Goal: Task Accomplishment & Management: Complete application form

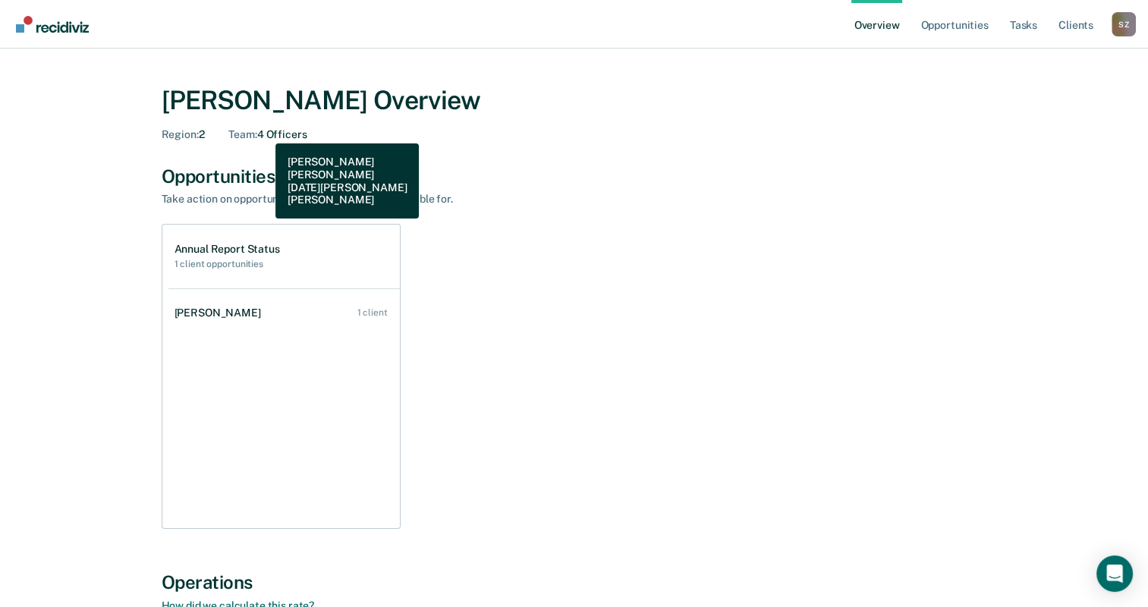
click at [264, 132] on div "Team : 4 Officers" at bounding box center [267, 134] width 78 height 13
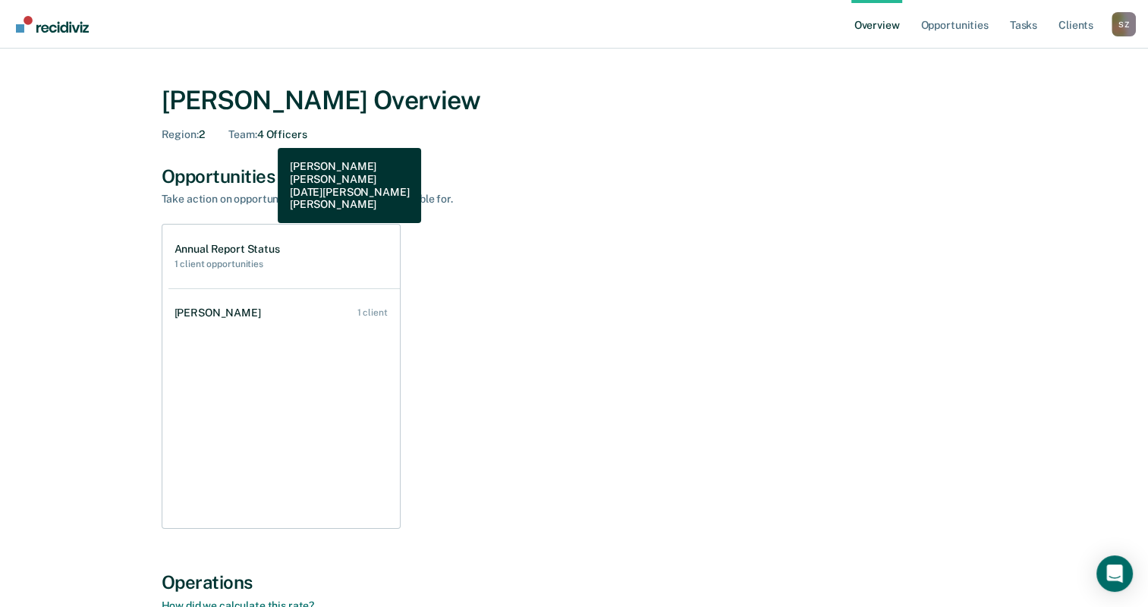
click at [266, 137] on div "Team : 4 Officers" at bounding box center [267, 134] width 78 height 13
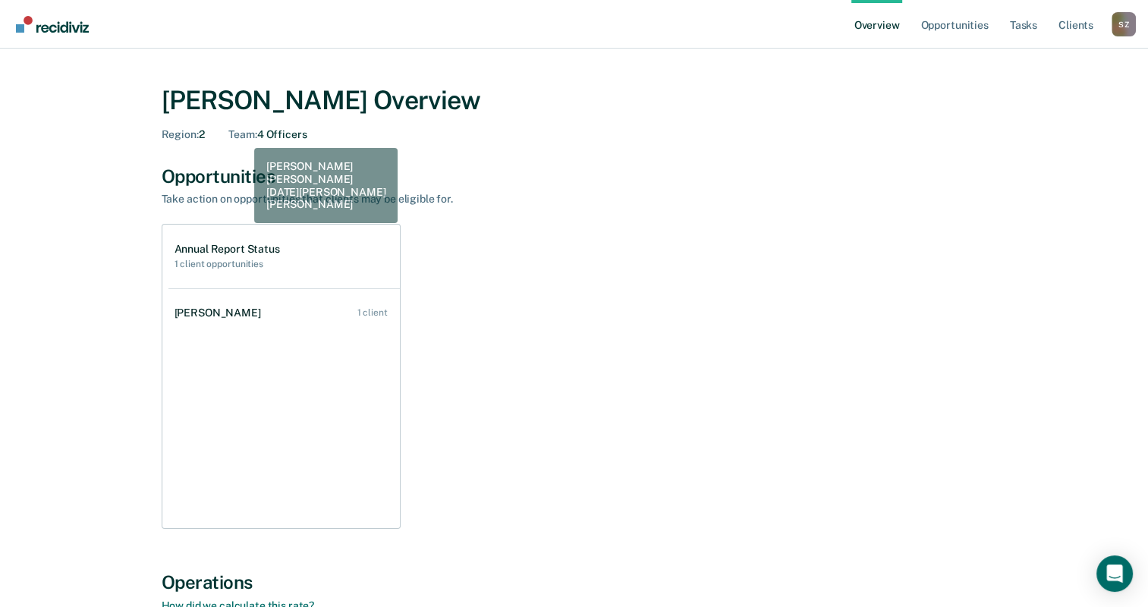
click at [186, 132] on span "Region :" at bounding box center [180, 134] width 37 height 12
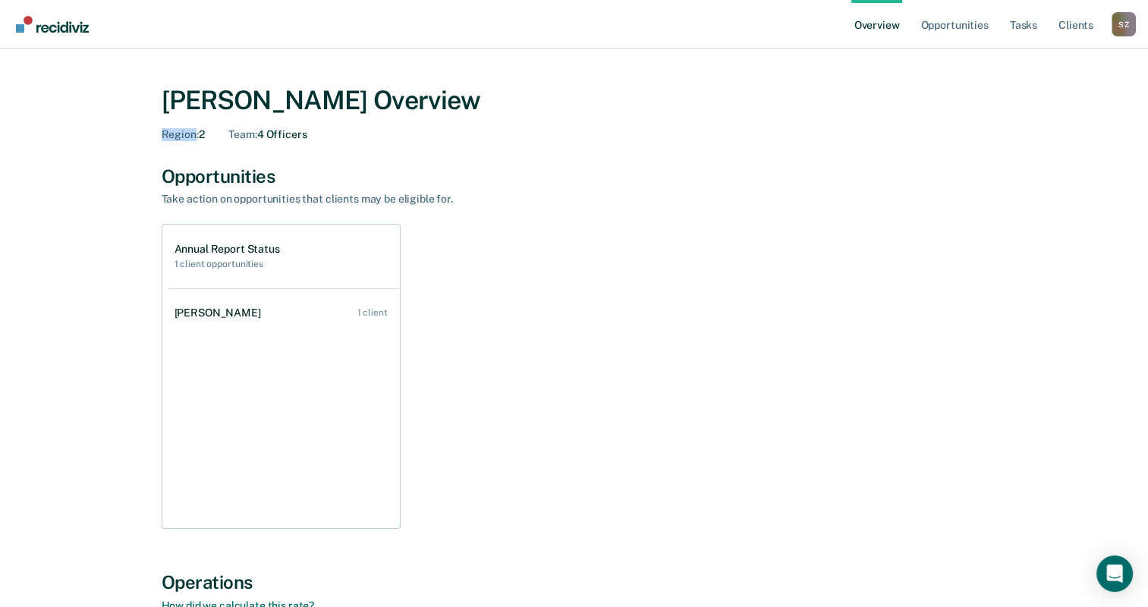
click at [186, 132] on span "Region :" at bounding box center [180, 134] width 37 height 12
click at [878, 24] on link "Overview" at bounding box center [877, 24] width 52 height 49
click at [953, 24] on link "Opportunities" at bounding box center [954, 24] width 74 height 49
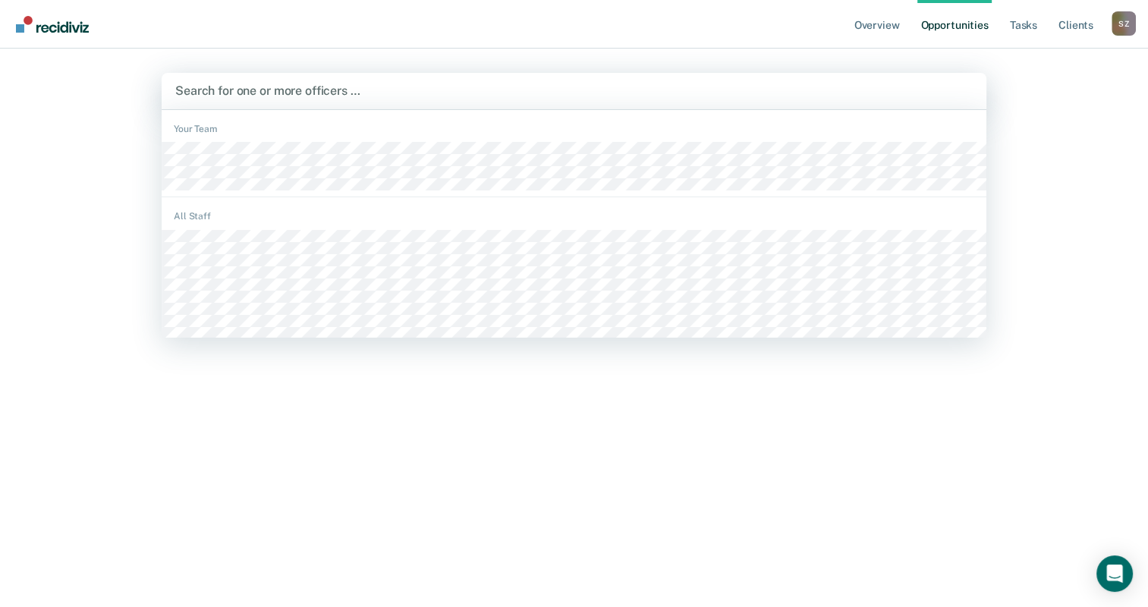
click at [279, 88] on div at bounding box center [573, 90] width 797 height 17
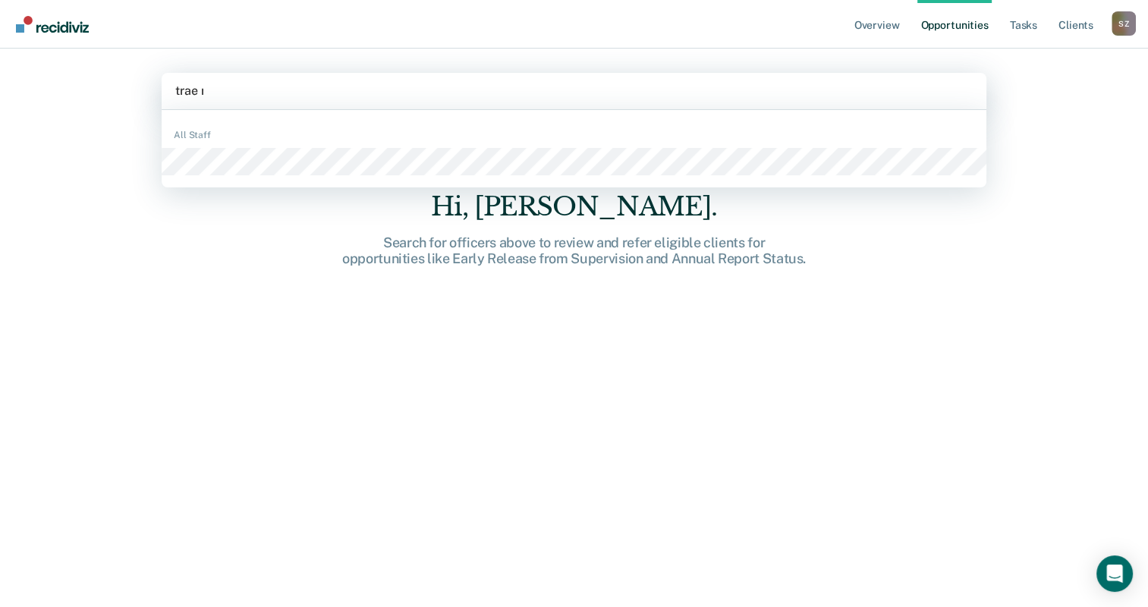
type input "trae mi"
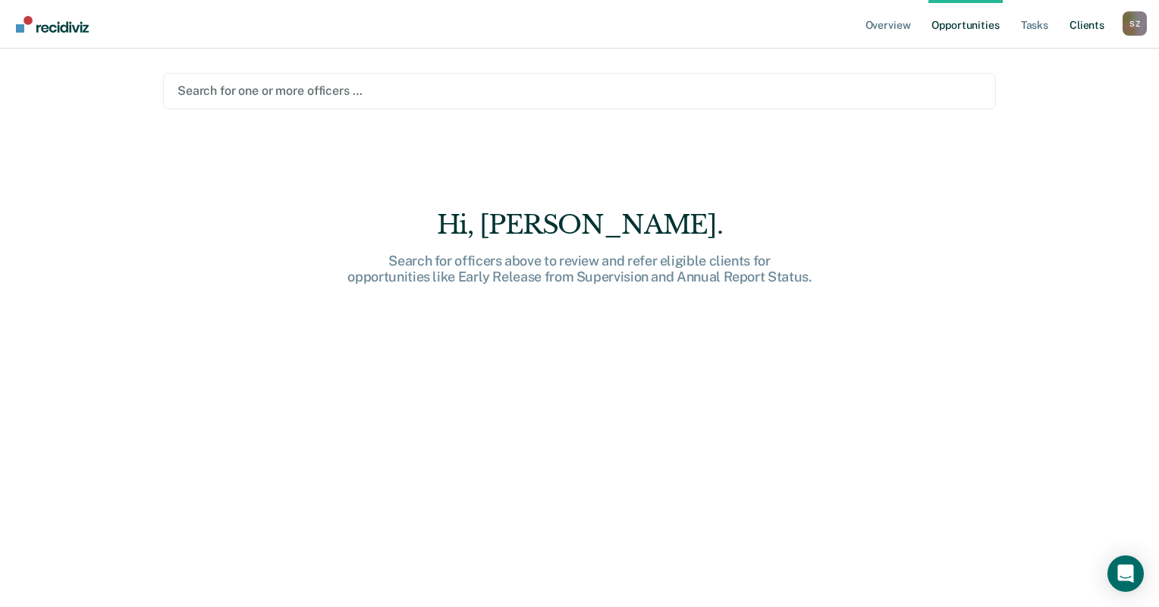
click at [1094, 24] on link "Client s" at bounding box center [1087, 24] width 41 height 49
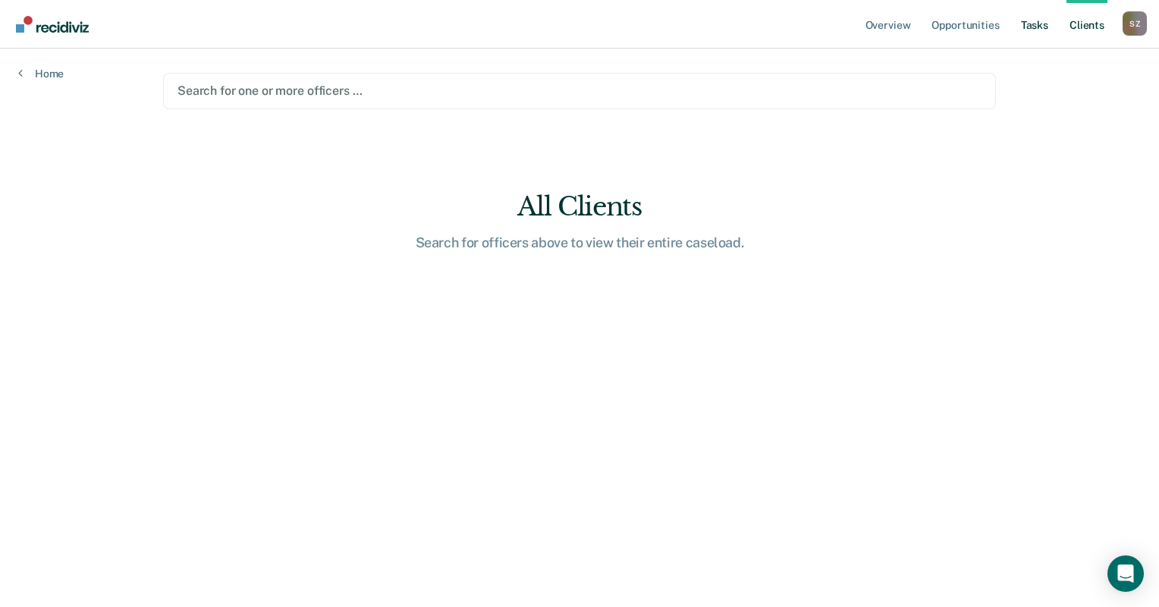
click at [1044, 27] on link "Tasks" at bounding box center [1034, 24] width 33 height 49
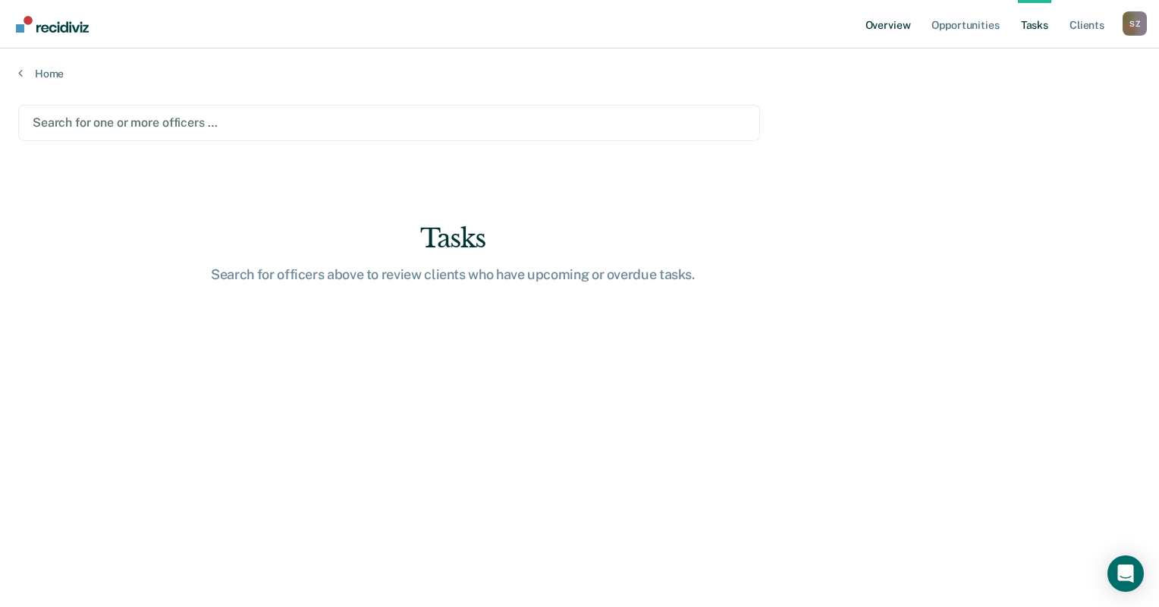
click at [876, 24] on link "Overview" at bounding box center [888, 24] width 52 height 49
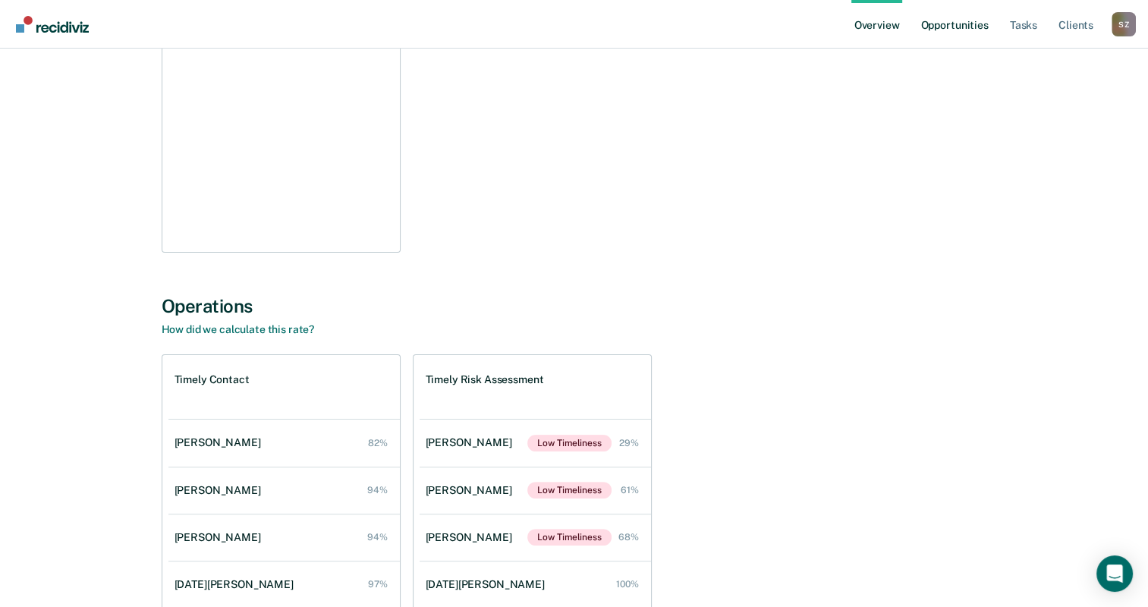
scroll to position [255, 0]
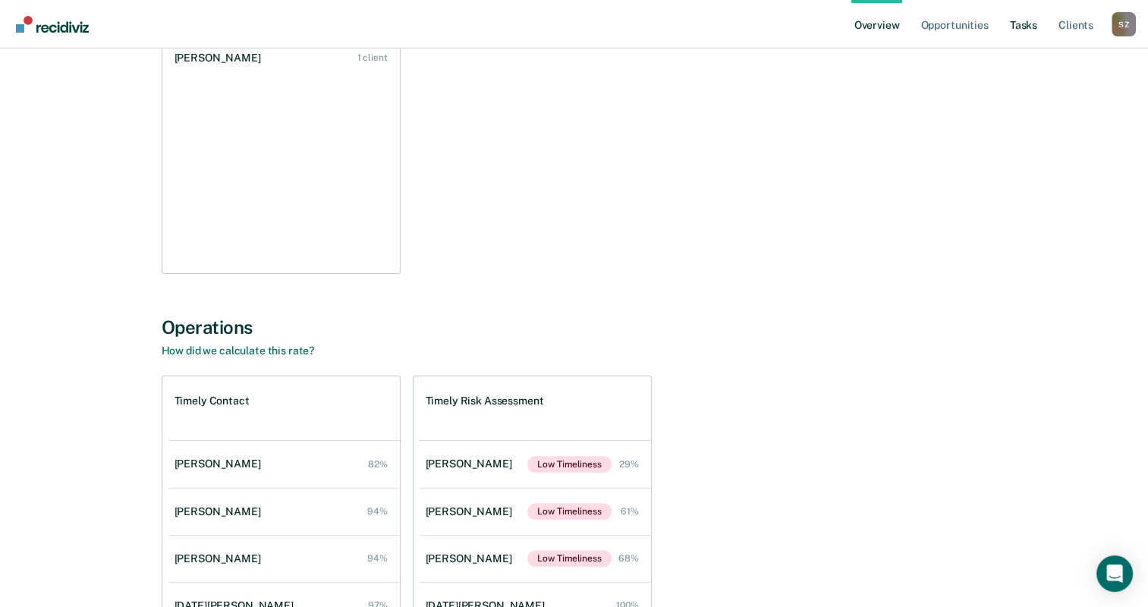
click at [1031, 21] on link "Tasks" at bounding box center [1023, 24] width 33 height 49
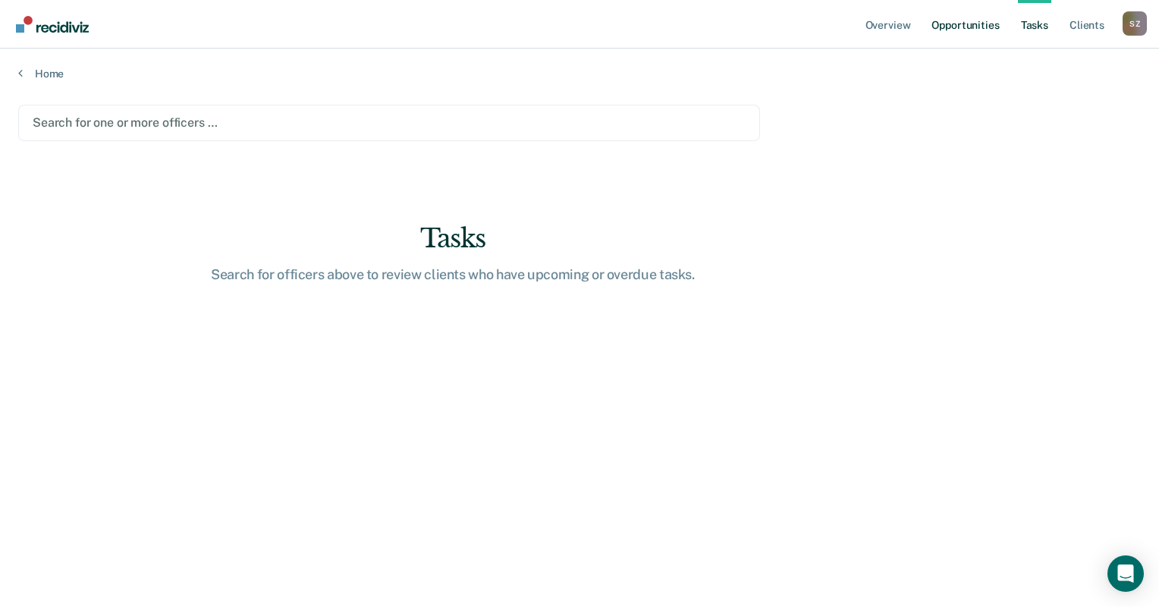
click at [988, 22] on link "Opportunities" at bounding box center [965, 24] width 74 height 49
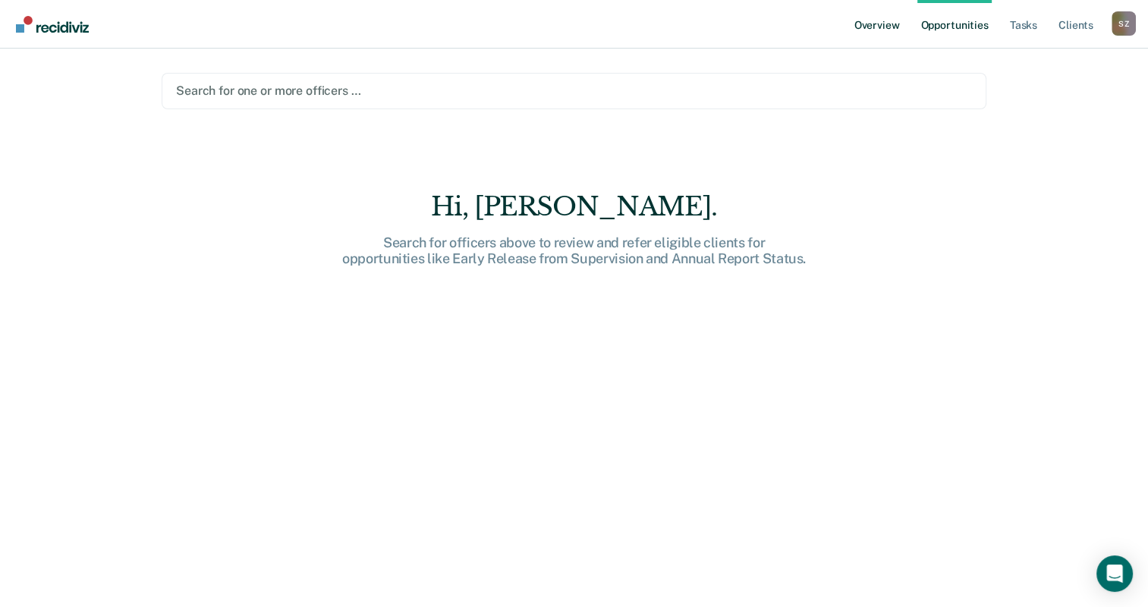
click at [891, 24] on link "Overview" at bounding box center [877, 24] width 52 height 49
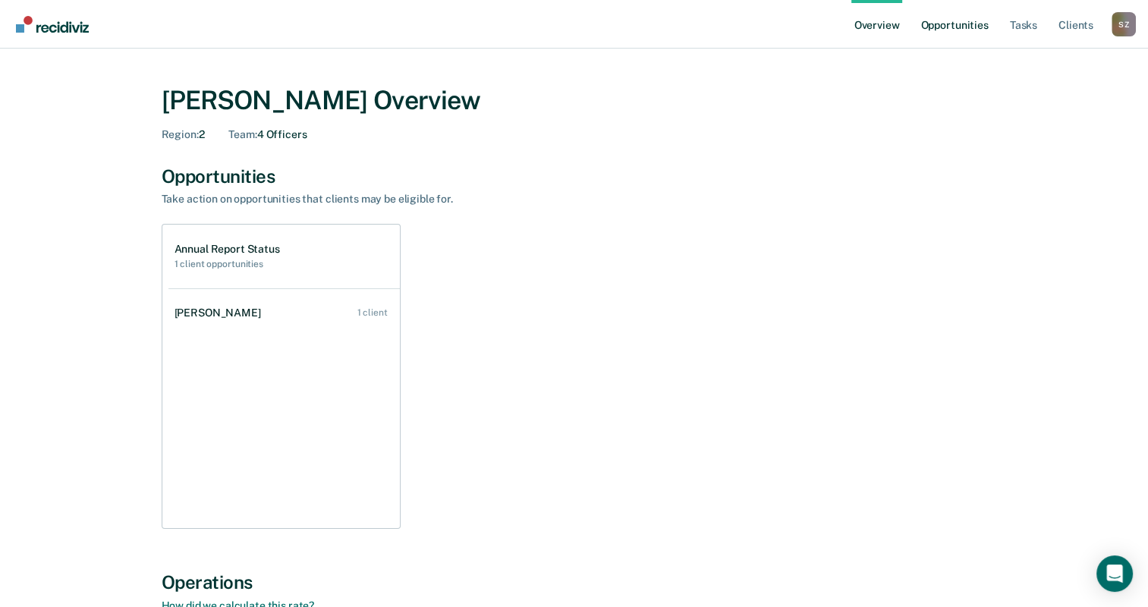
click at [955, 30] on link "Opportunities" at bounding box center [954, 24] width 74 height 49
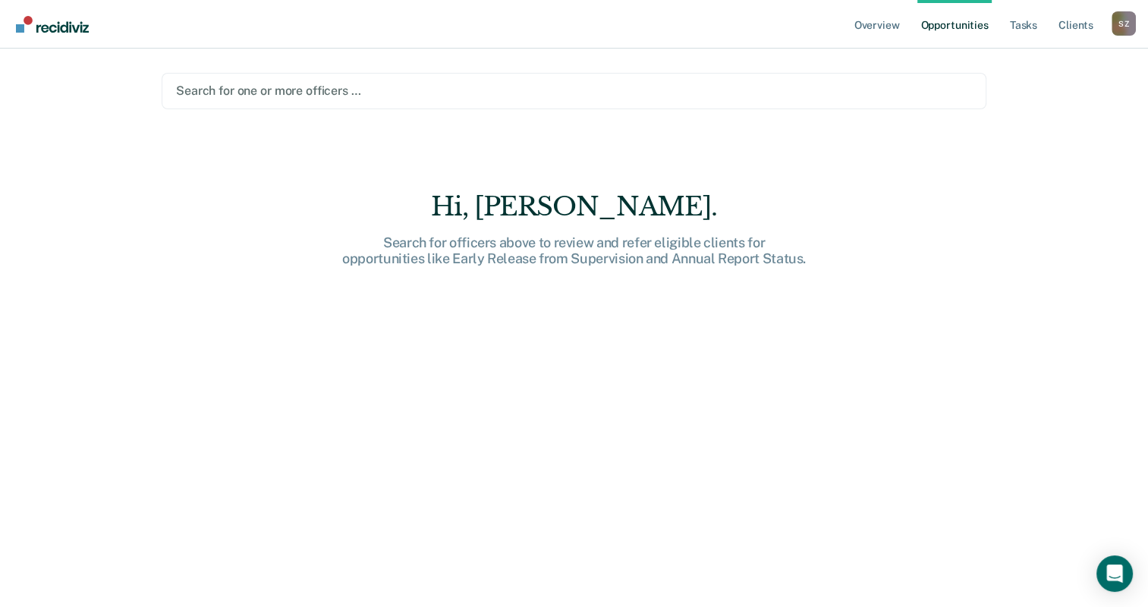
click at [355, 102] on div "Search for one or more officers …" at bounding box center [574, 91] width 825 height 36
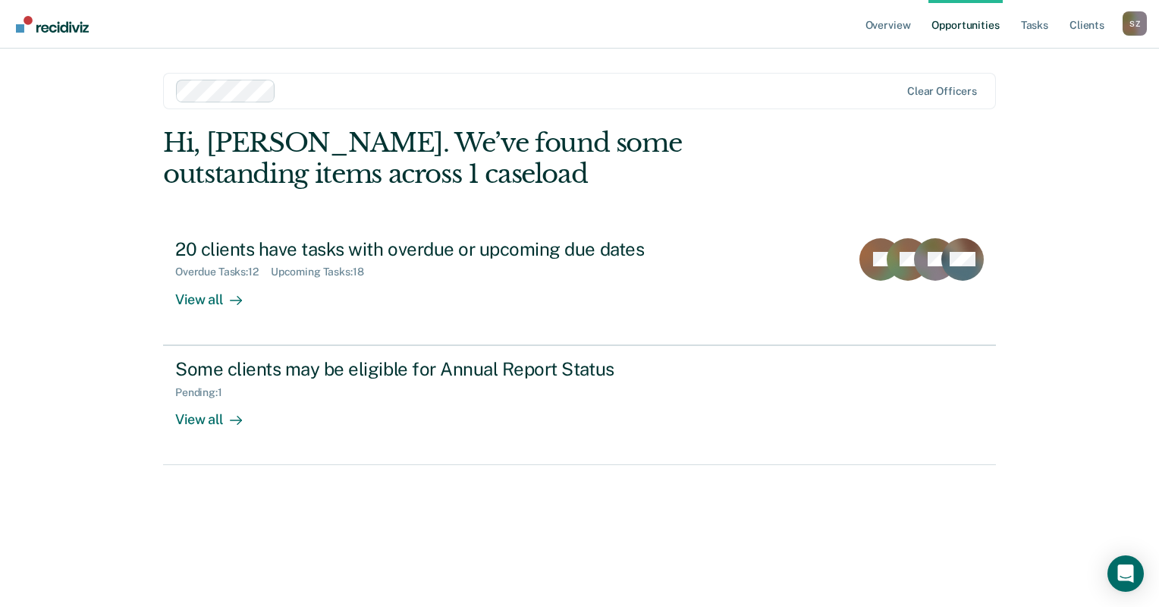
click at [331, 103] on div "Clear officers" at bounding box center [579, 91] width 833 height 36
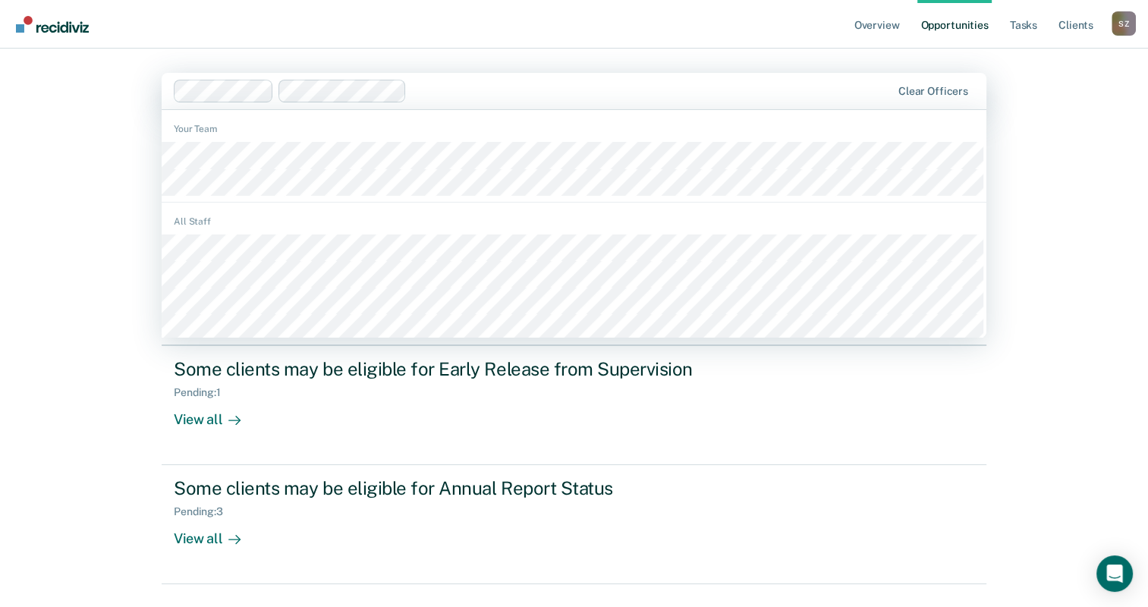
click at [446, 85] on div at bounding box center [652, 90] width 478 height 17
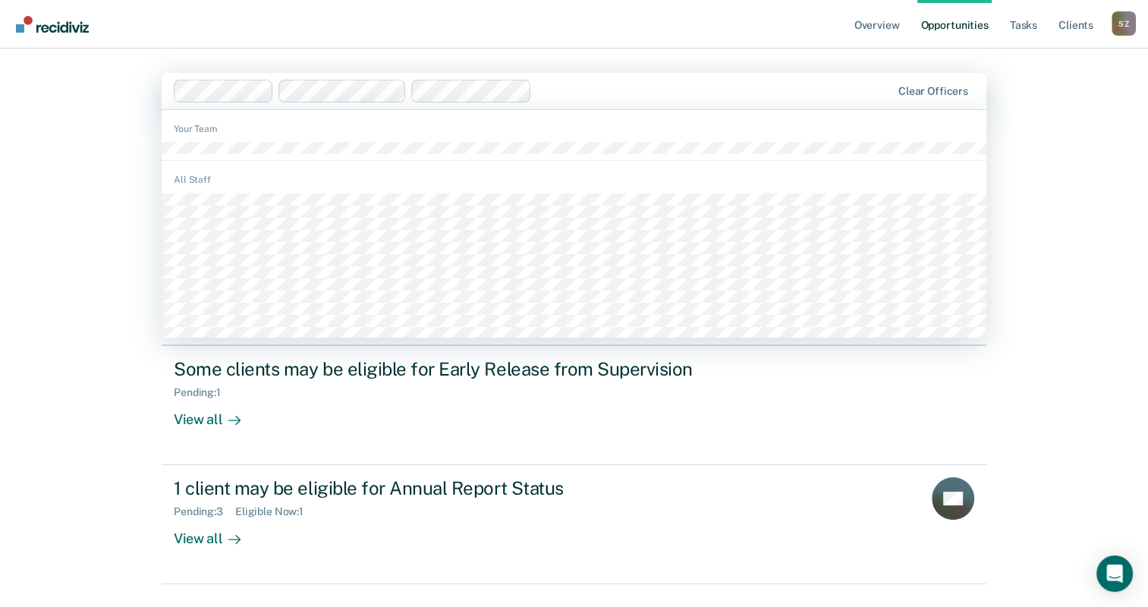
click at [559, 86] on div at bounding box center [714, 90] width 353 height 17
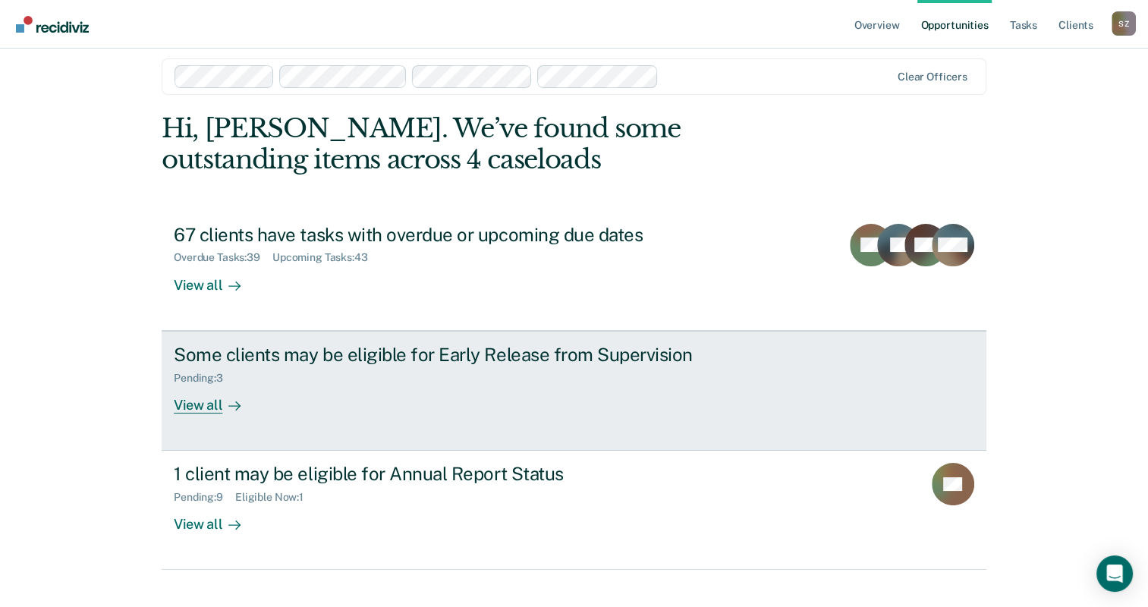
scroll to position [37, 0]
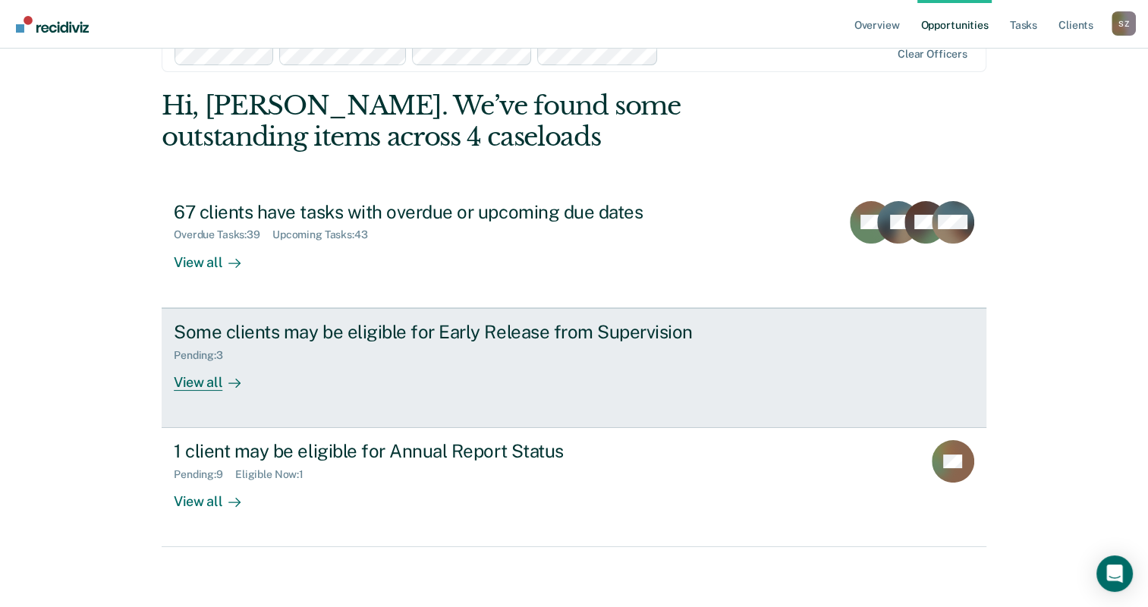
click at [216, 382] on div "View all" at bounding box center [216, 376] width 85 height 30
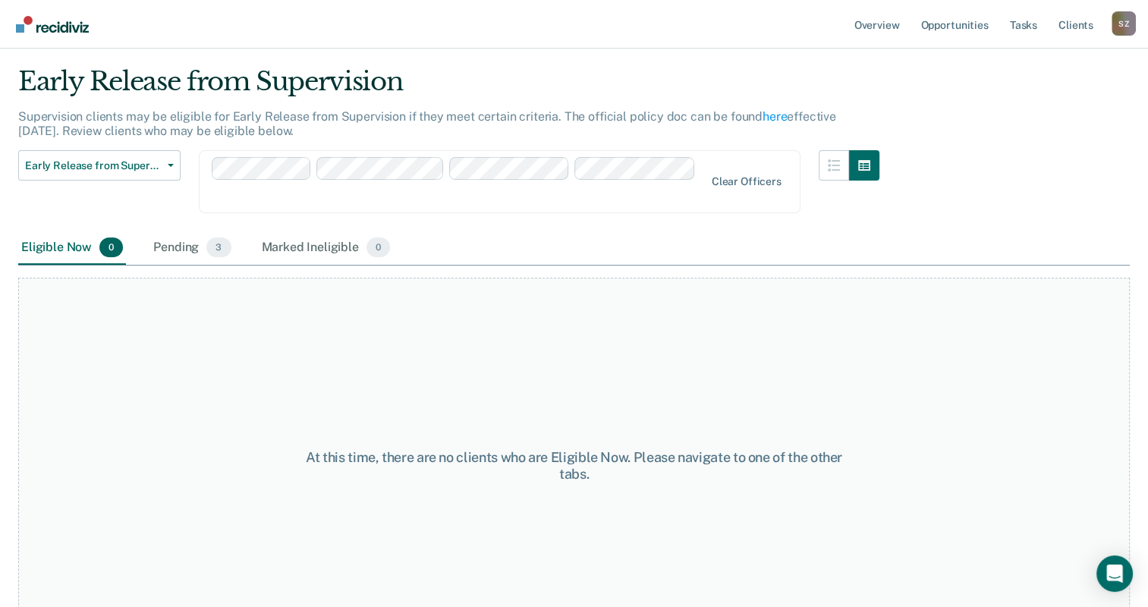
scroll to position [58, 0]
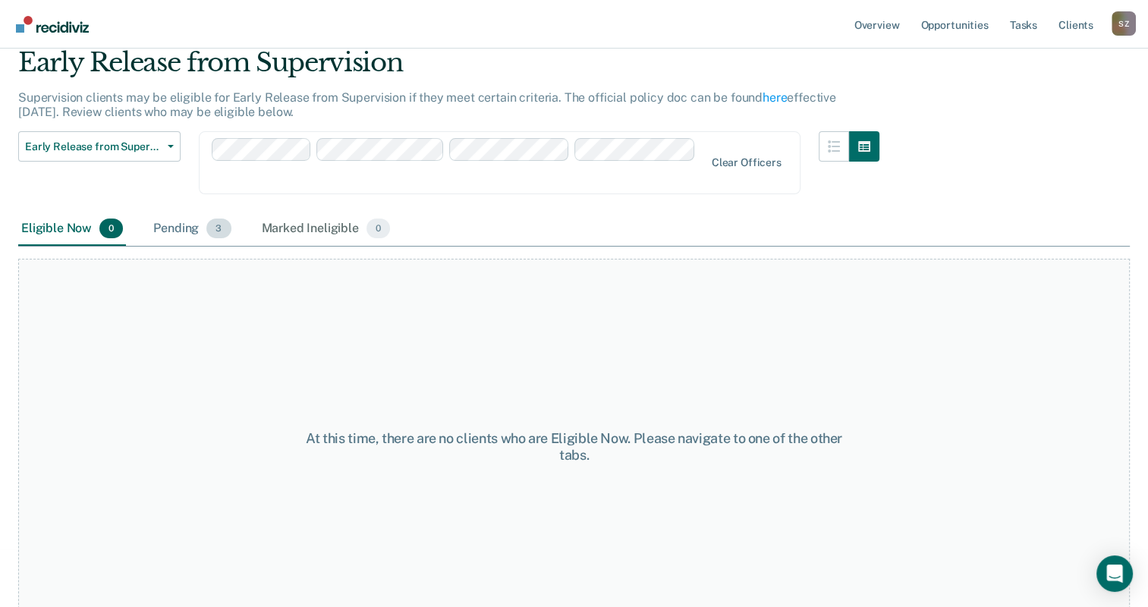
click at [217, 218] on span "3" at bounding box center [218, 228] width 24 height 20
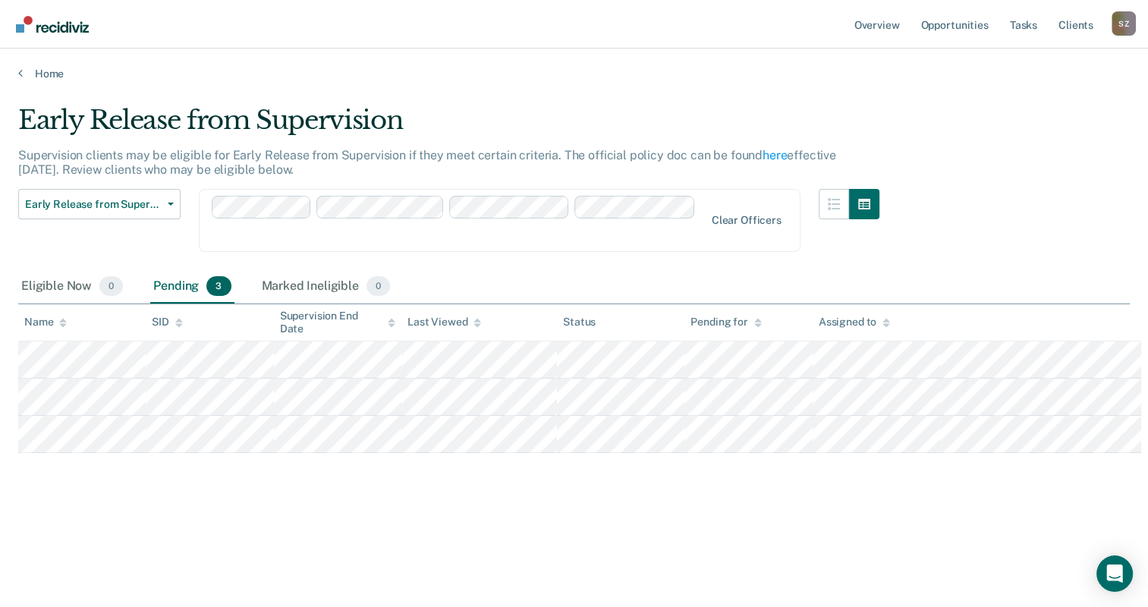
scroll to position [0, 0]
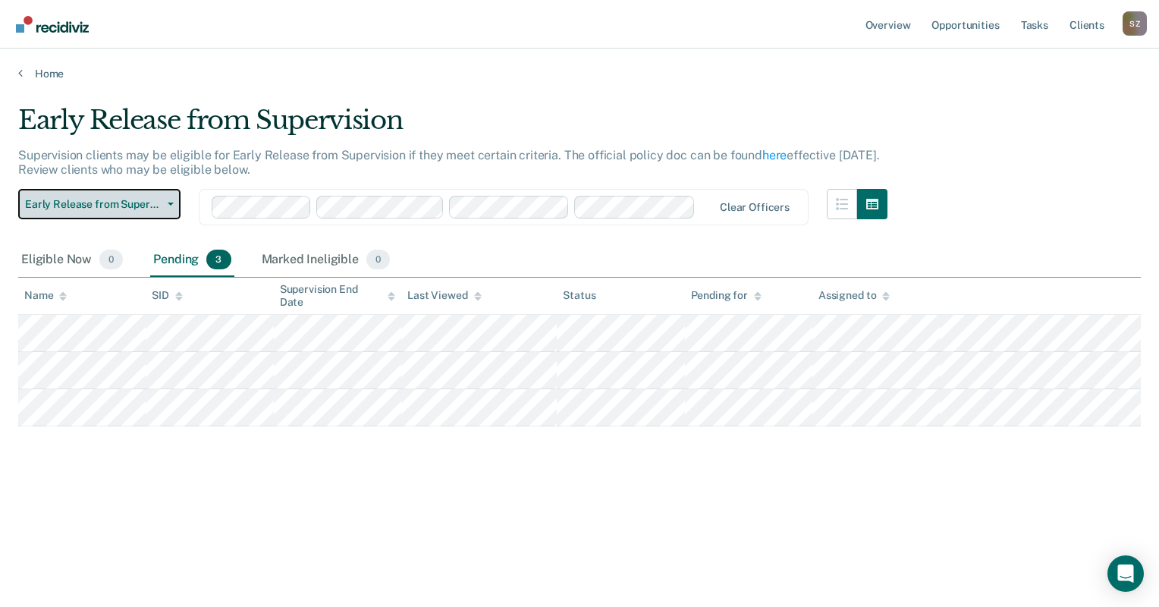
click at [162, 198] on button "Early Release from Supervision" at bounding box center [99, 204] width 162 height 30
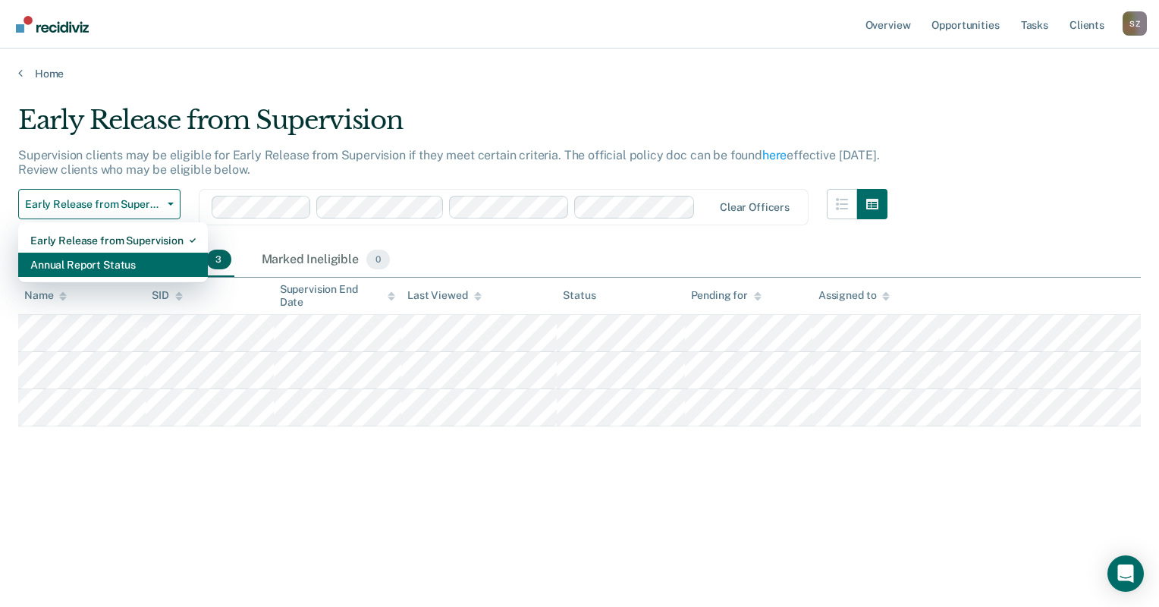
click at [115, 265] on div "Annual Report Status" at bounding box center [112, 265] width 165 height 24
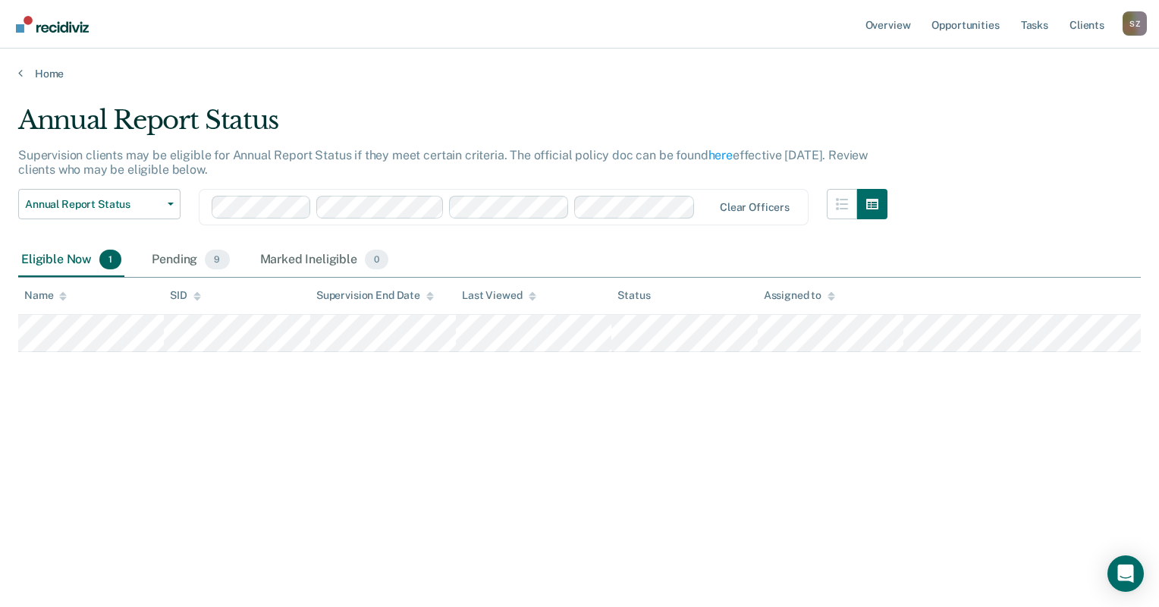
drag, startPoint x: 438, startPoint y: 124, endPoint x: 424, endPoint y: 115, distance: 16.4
click at [435, 124] on div "Annual Report Status" at bounding box center [452, 126] width 869 height 43
click at [712, 198] on div at bounding box center [707, 206] width 11 height 17
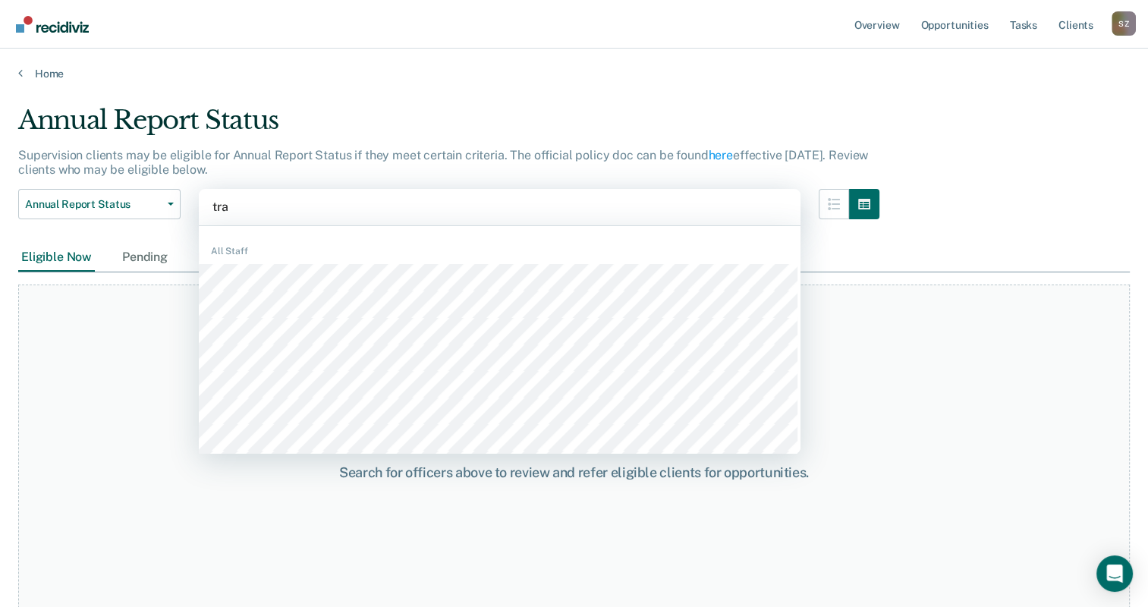
type input "trae"
type input "[PERSON_NAME]"
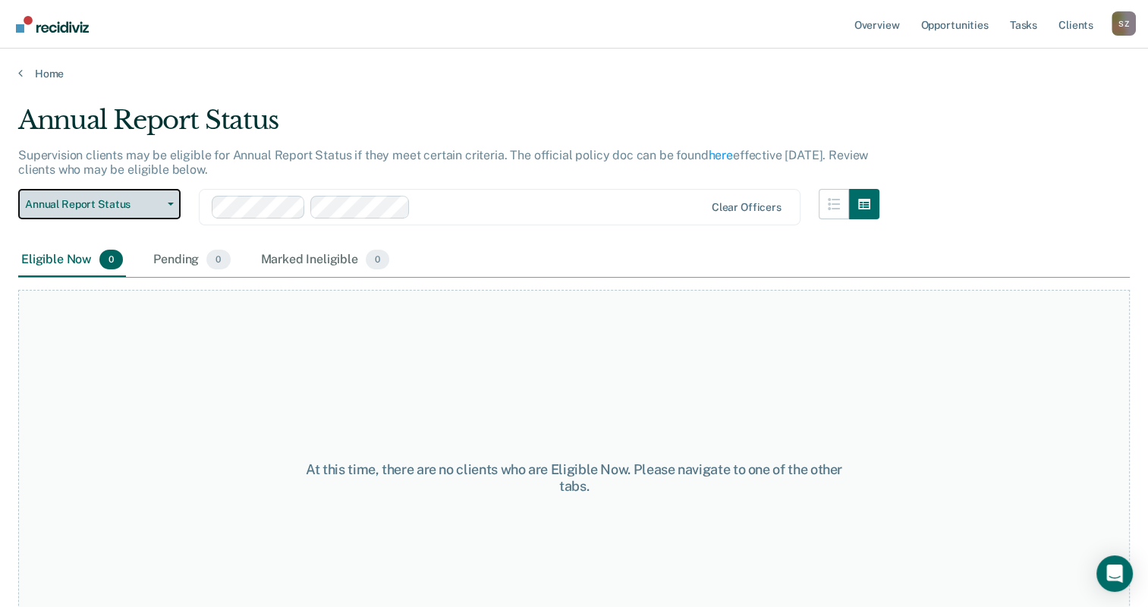
click at [168, 200] on button "Annual Report Status" at bounding box center [99, 204] width 162 height 30
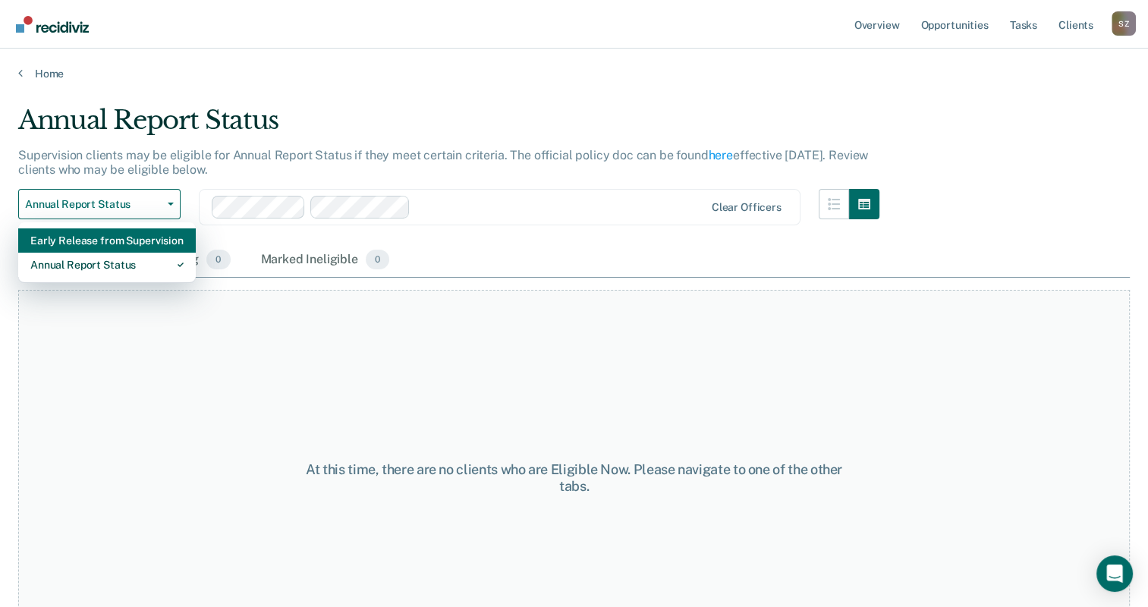
click at [118, 241] on div "Early Release from Supervision" at bounding box center [106, 240] width 153 height 24
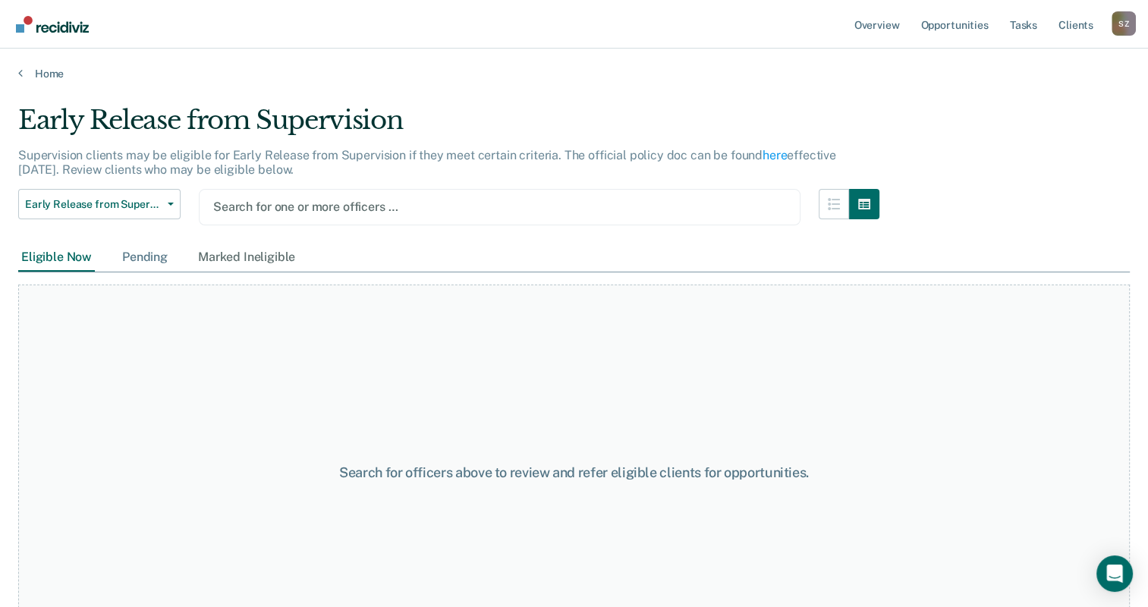
click at [155, 250] on div "Pending" at bounding box center [145, 257] width 52 height 28
click at [255, 200] on div at bounding box center [499, 206] width 573 height 17
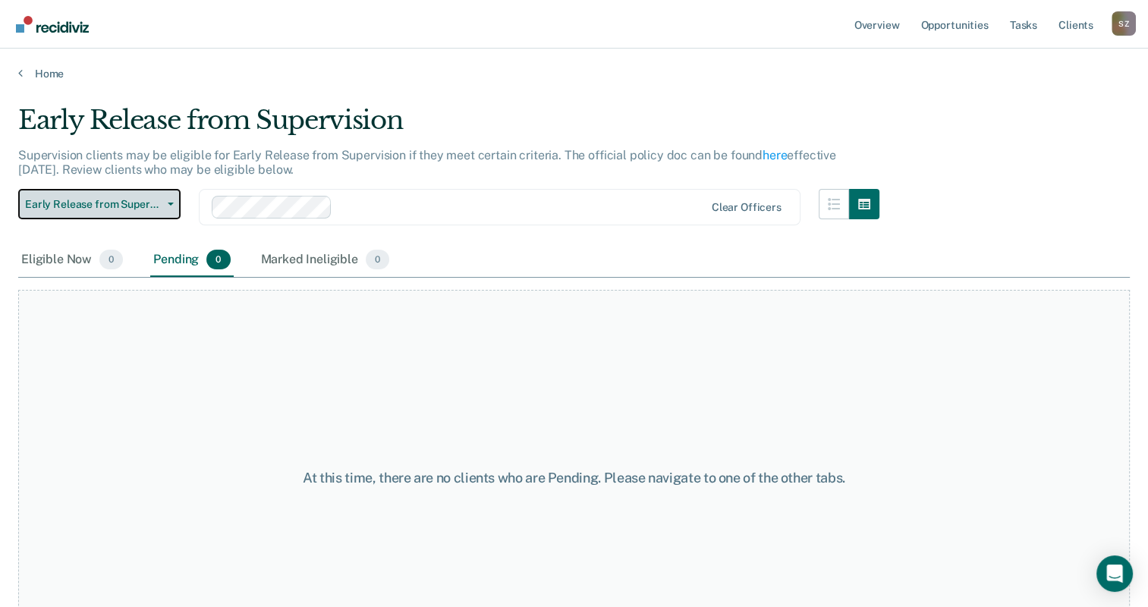
click at [162, 203] on span "button" at bounding box center [168, 204] width 12 height 3
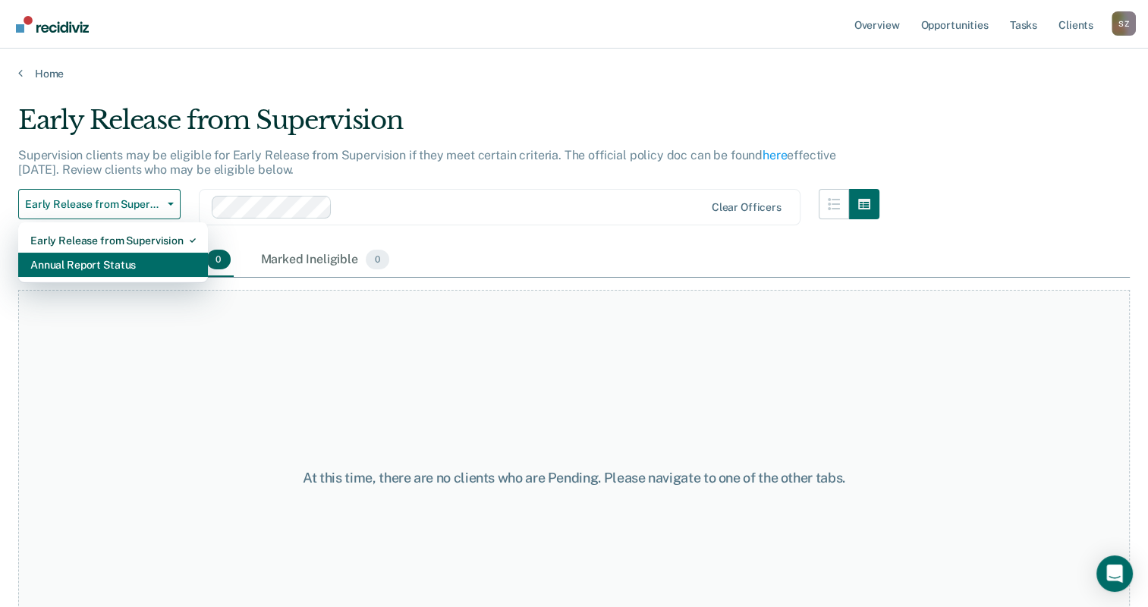
click at [91, 263] on div "Annual Report Status" at bounding box center [112, 265] width 165 height 24
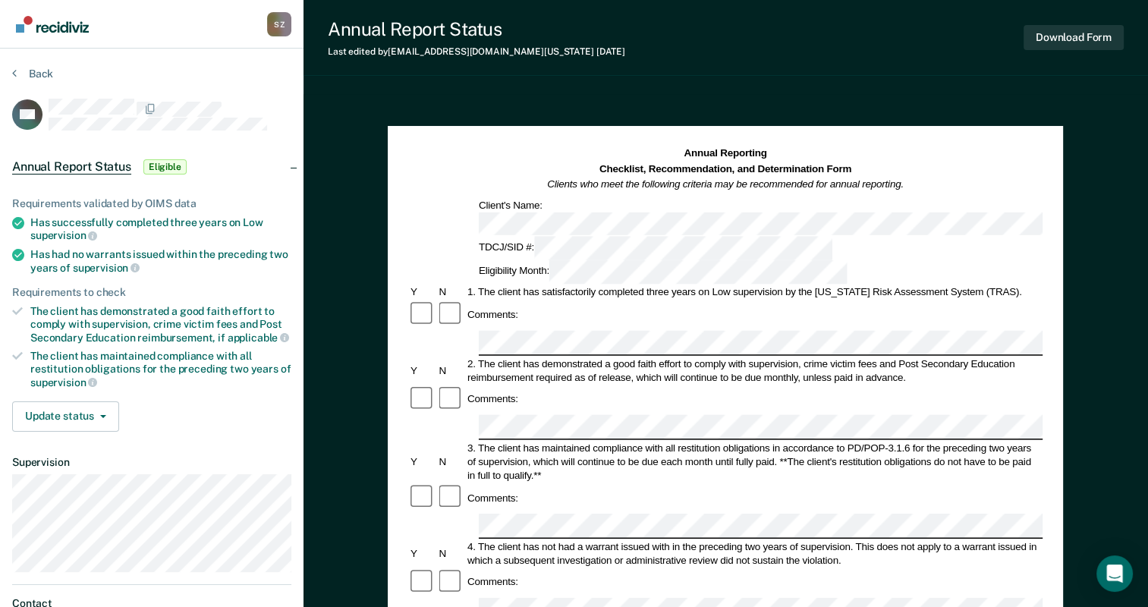
click at [454, 385] on div at bounding box center [451, 399] width 28 height 29
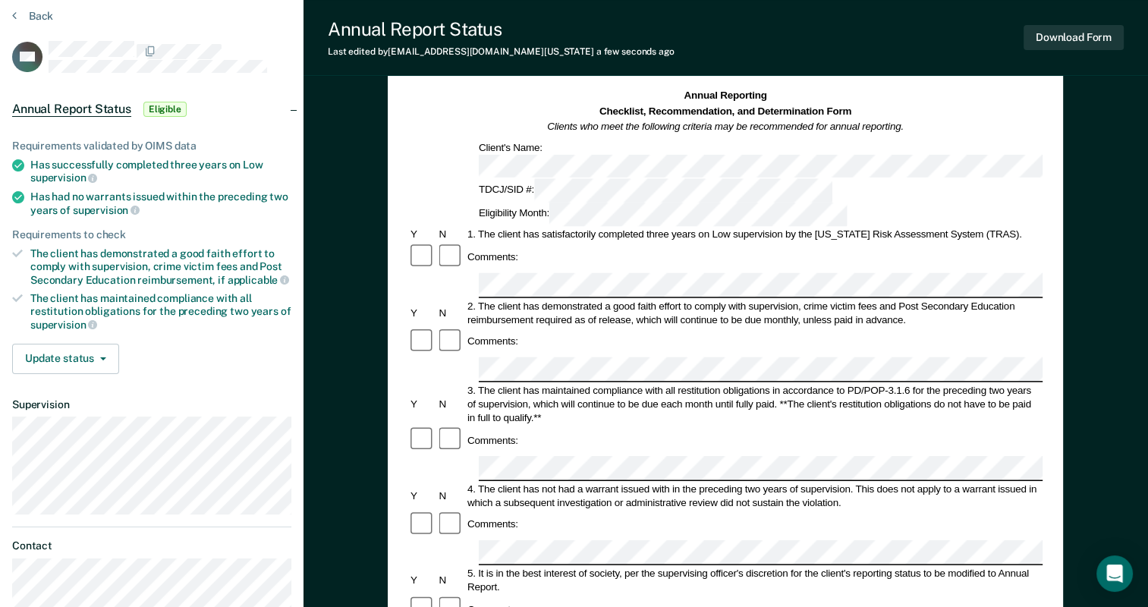
scroll to position [228, 0]
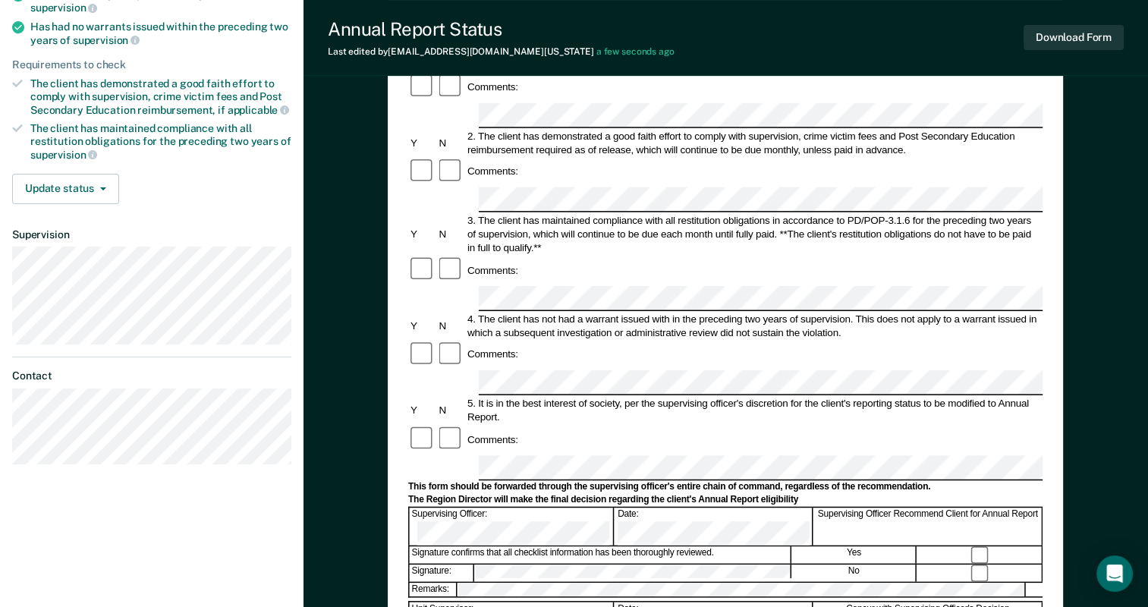
click at [504, 547] on div "Signature confirms that all checklist information has been thoroughly reviewed." at bounding box center [601, 555] width 382 height 17
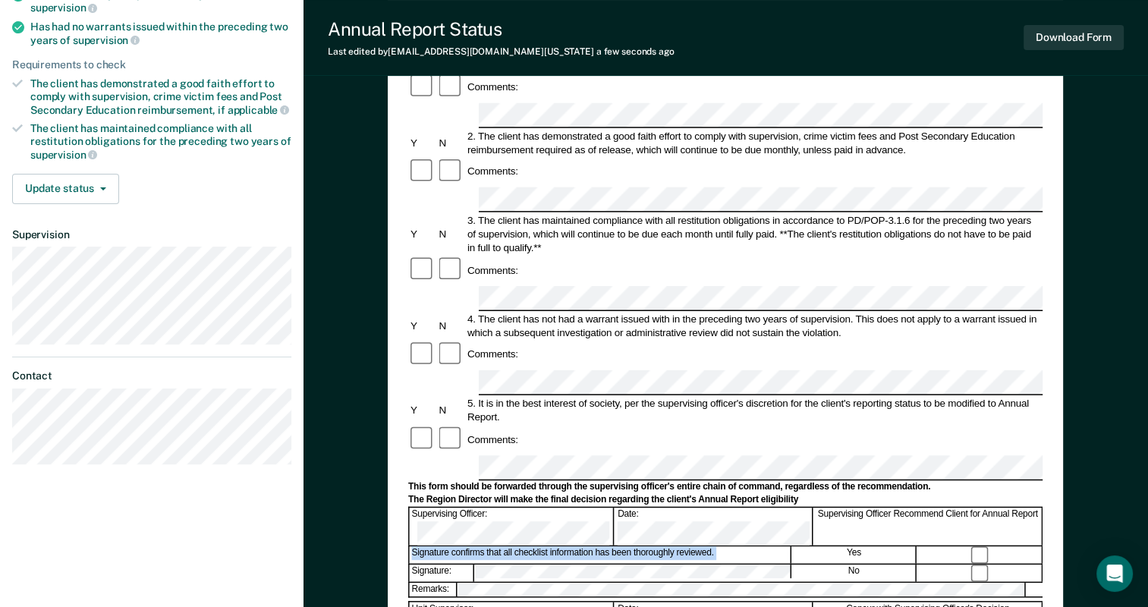
click at [509, 547] on div "Signature confirms that all checklist information has been thoroughly reviewed." at bounding box center [601, 555] width 382 height 17
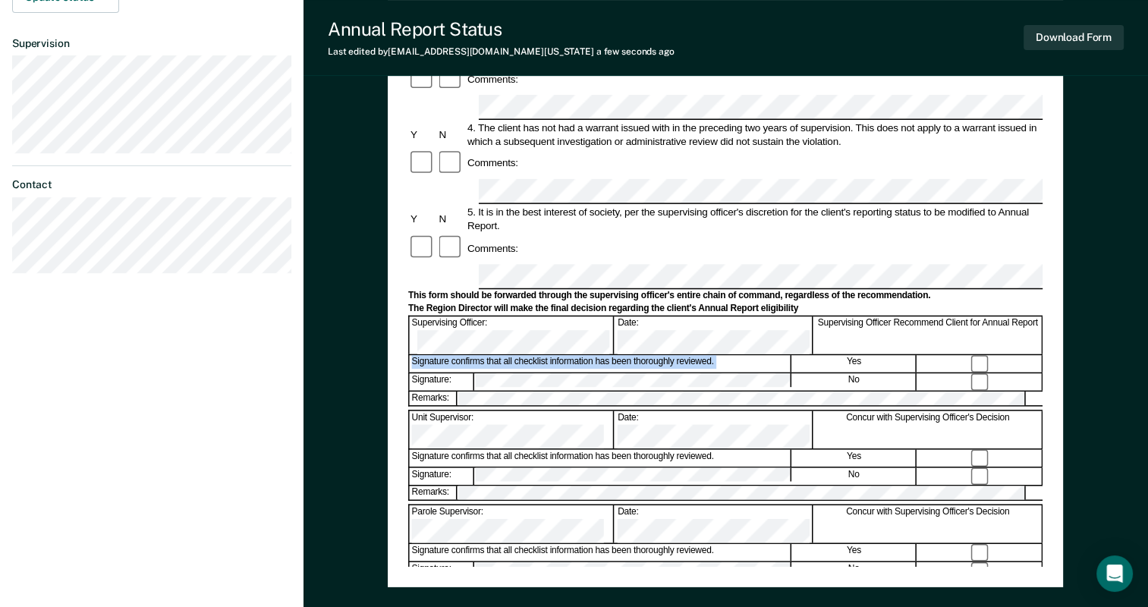
scroll to position [455, 0]
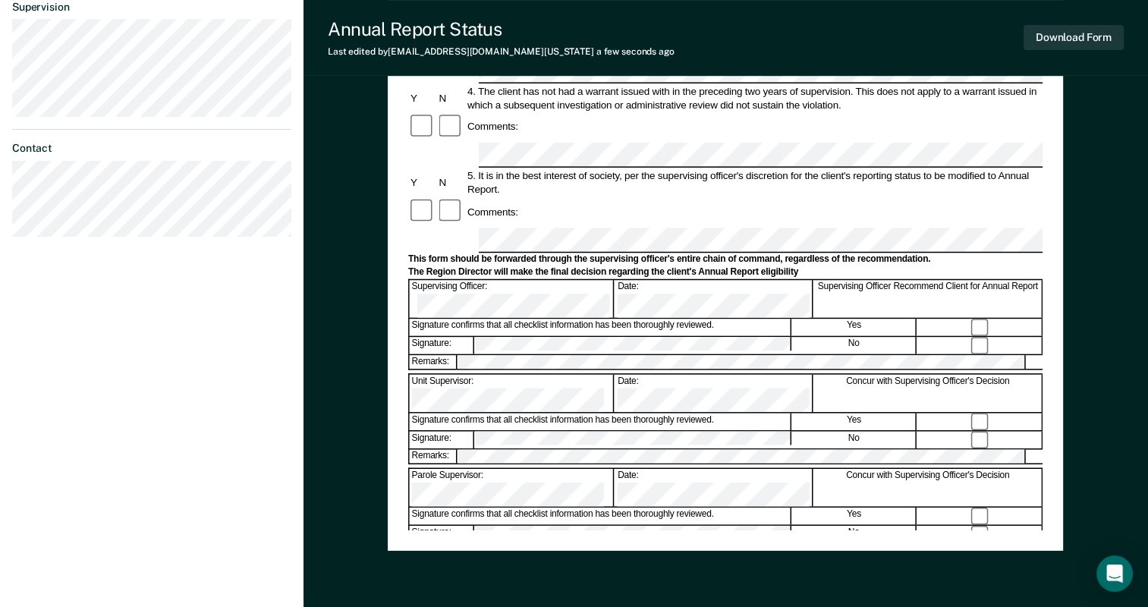
click at [569, 448] on div "Remarks:" at bounding box center [725, 456] width 634 height 16
click at [569, 256] on form "Annual Reporting Checklist, Recommendation, and Determination Form Clients who …" at bounding box center [725, 226] width 634 height 1070
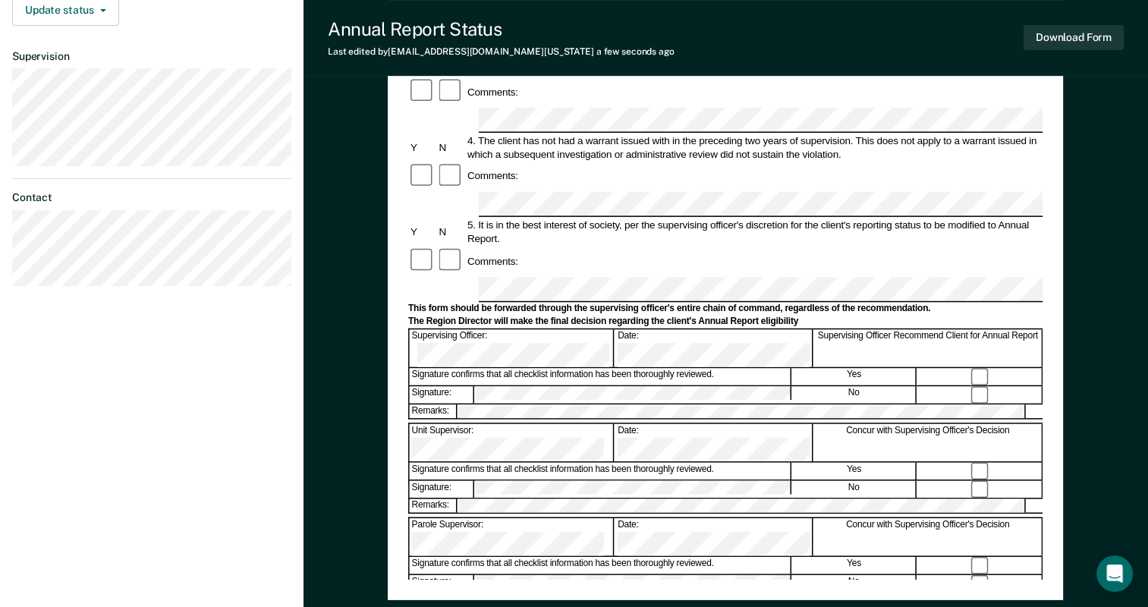
scroll to position [379, 0]
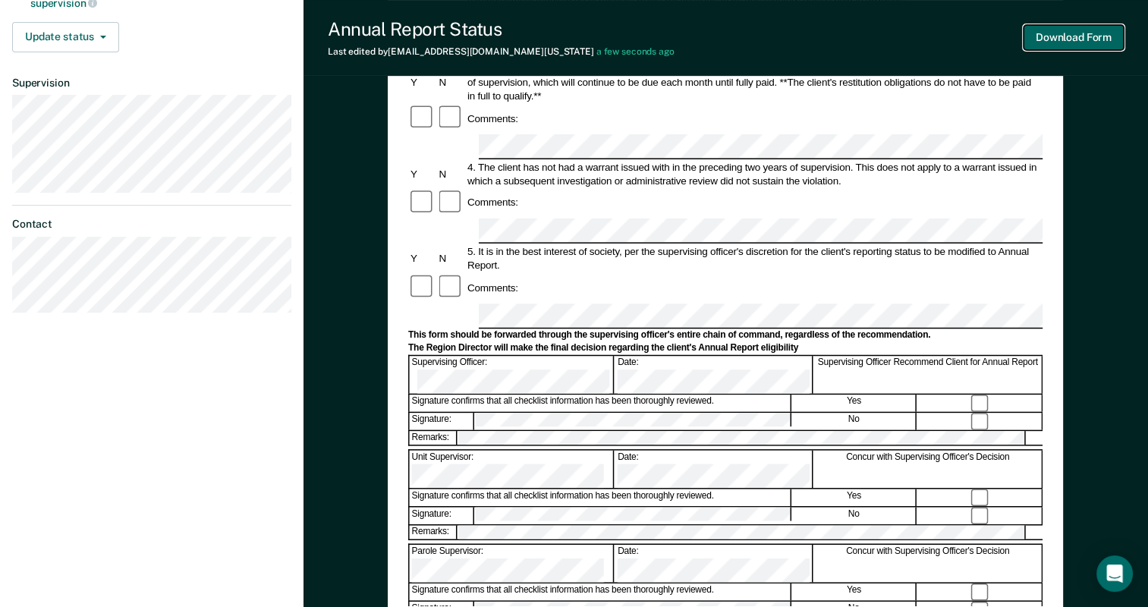
click at [1055, 38] on button "Download Form" at bounding box center [1073, 37] width 100 height 25
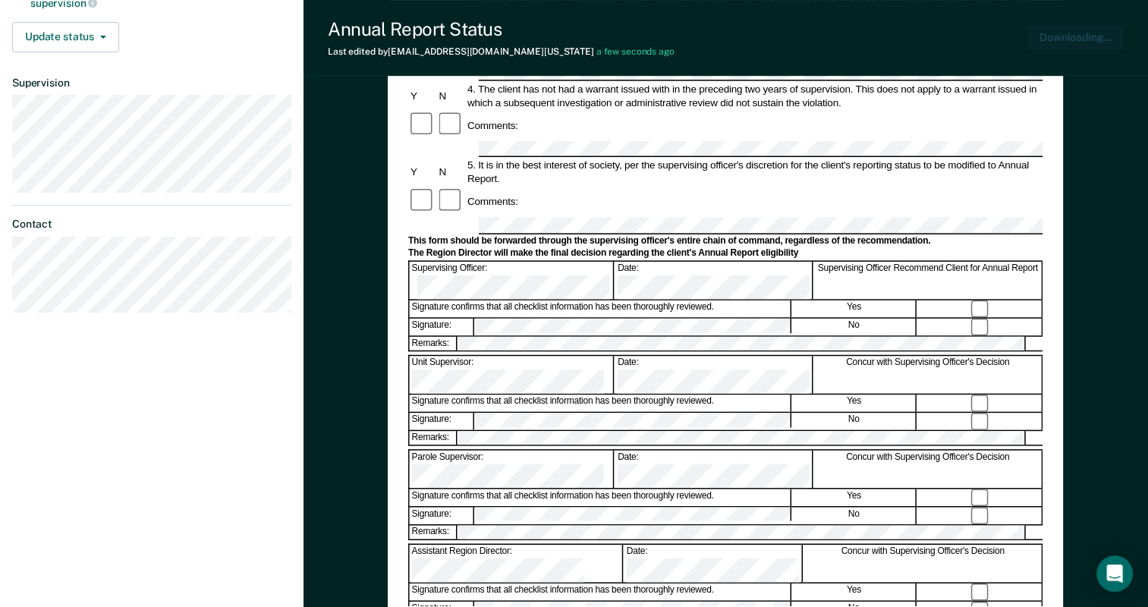
scroll to position [0, 0]
